Goal: Transaction & Acquisition: Purchase product/service

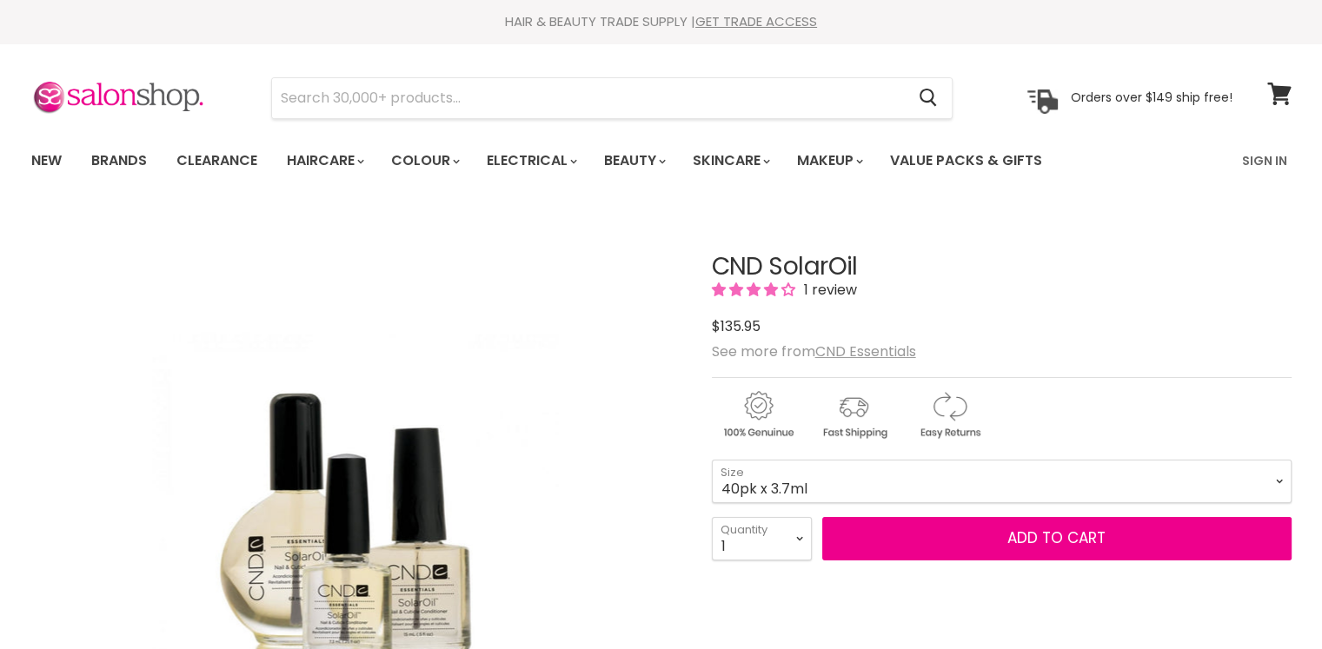
click at [905, 474] on select "3.7ml 7.3ml 15ml 68ml 118ml 40pk x 3.7ml" at bounding box center [1002, 481] width 580 height 43
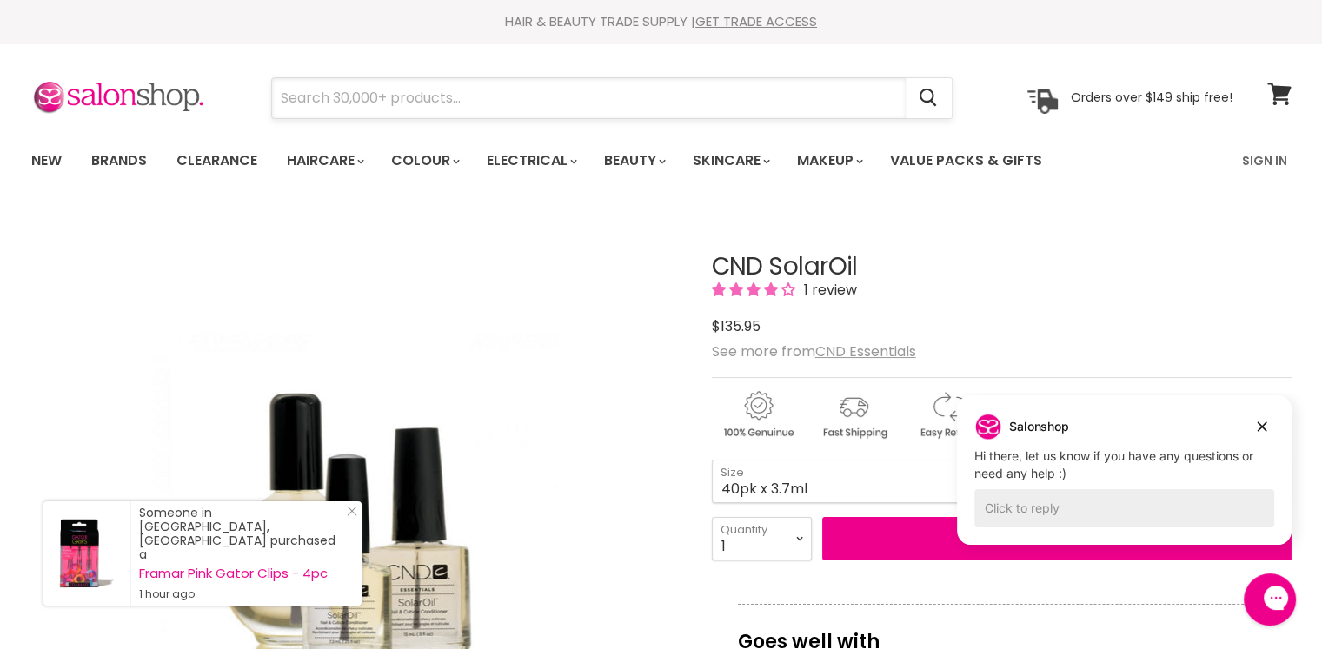
click at [689, 89] on input "Search" at bounding box center [589, 98] width 634 height 40
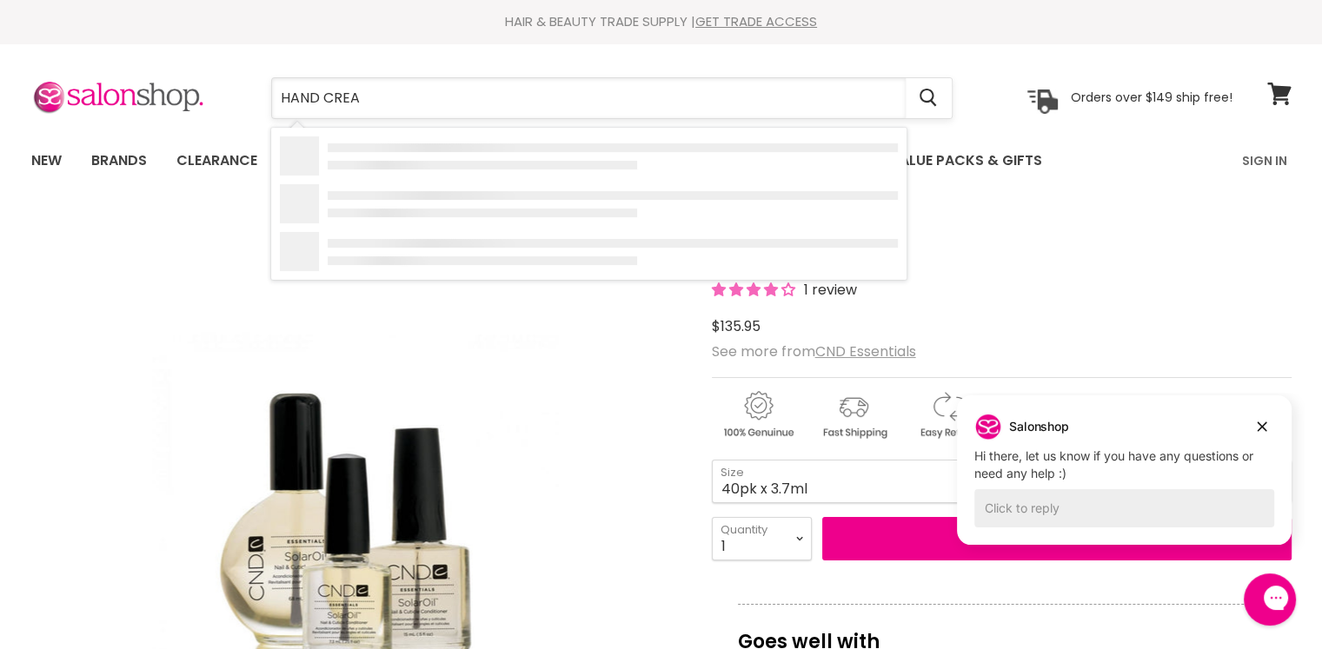
type input "HAND CREAM"
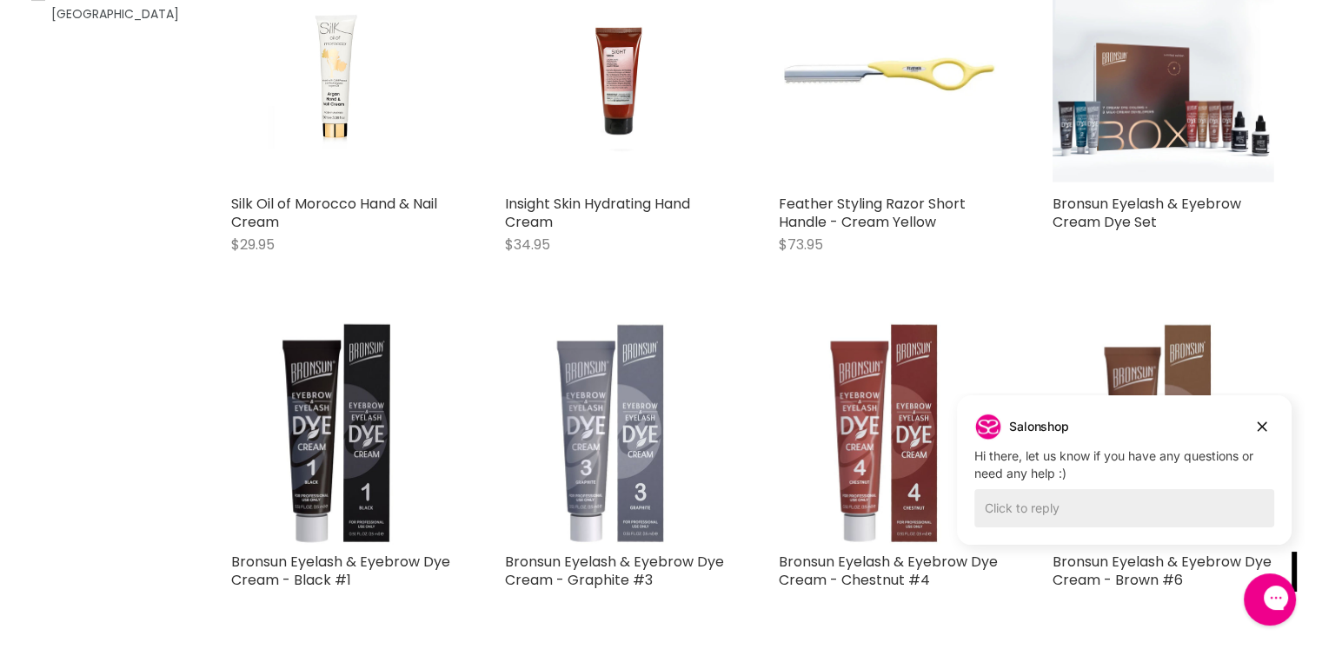
scroll to position [435, 0]
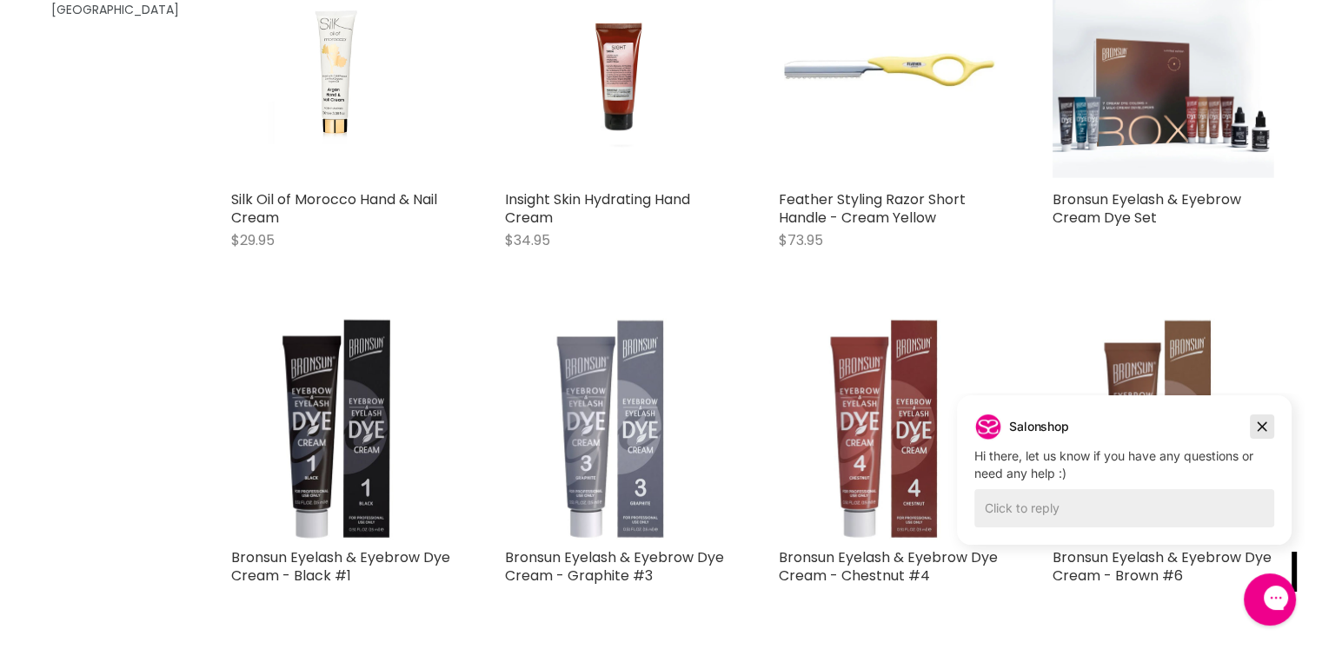
click at [1264, 424] on icon "Dismiss campaign" at bounding box center [1263, 428] width 10 height 10
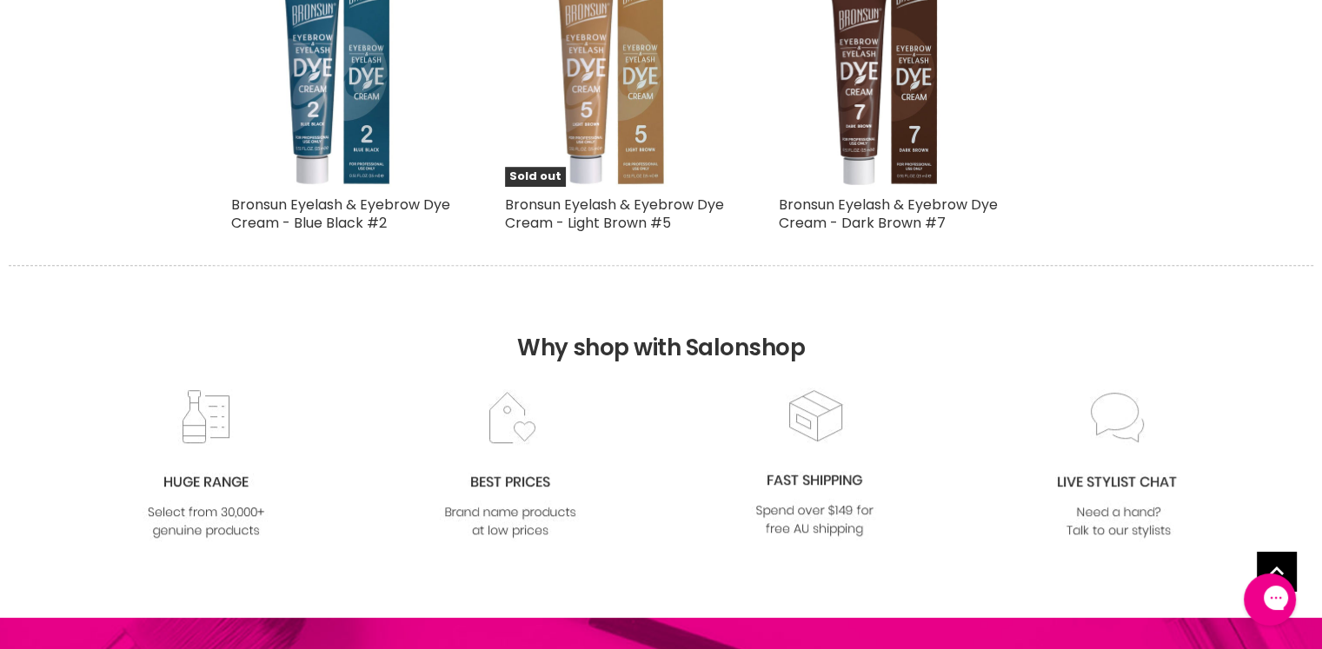
scroll to position [956, 0]
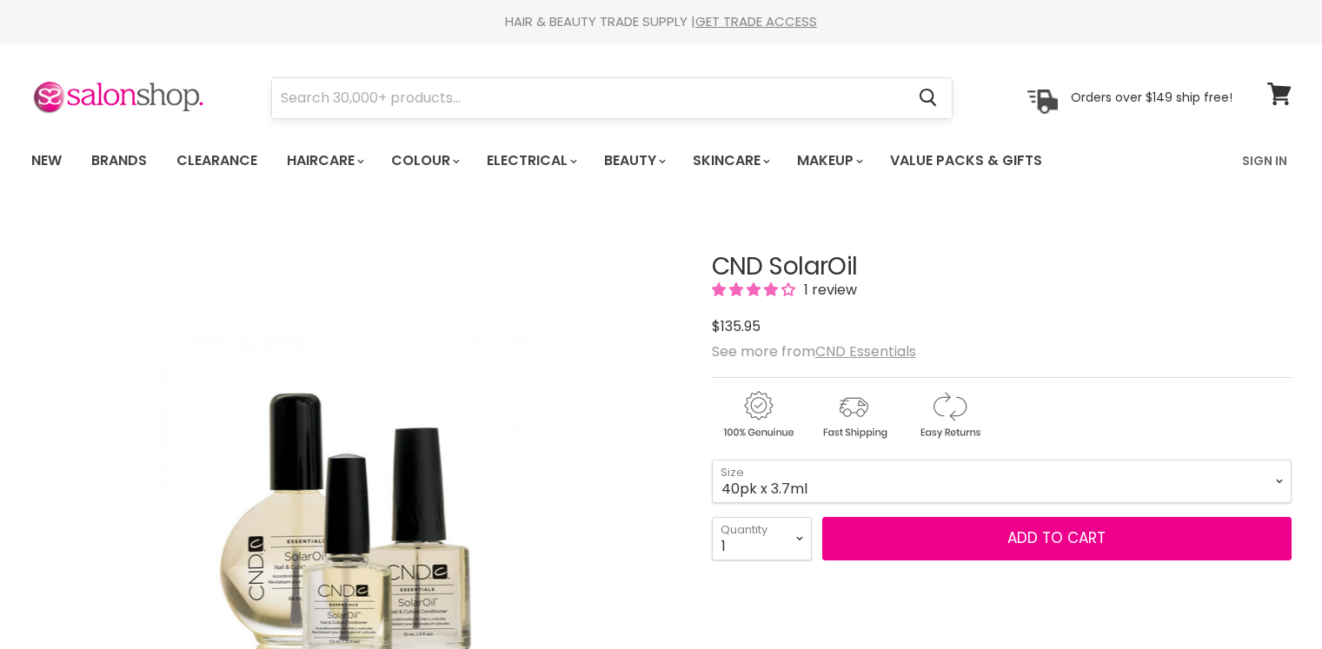
select select "40pk x 3.7ml"
